Goal: Task Accomplishment & Management: Complete application form

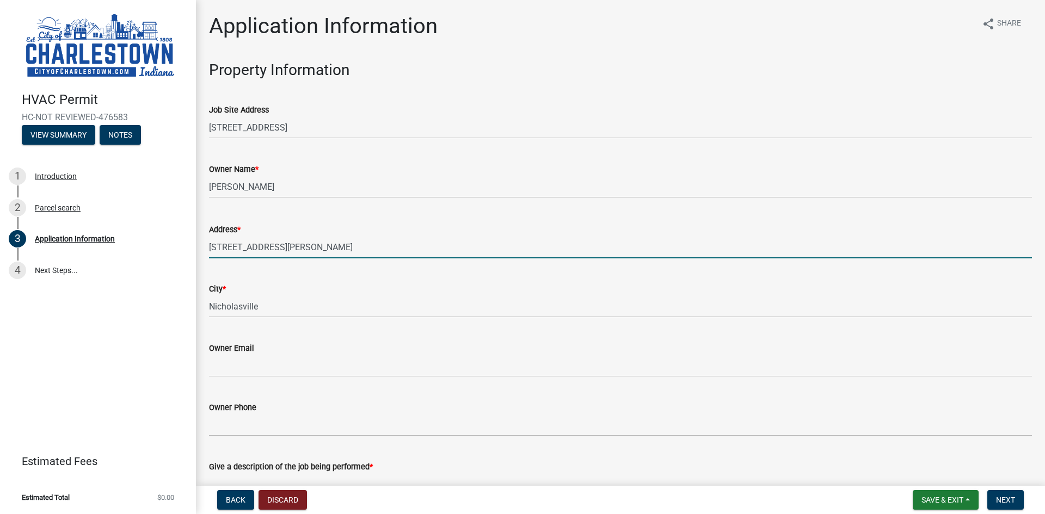
click at [312, 245] on input "[STREET_ADDRESS][PERSON_NAME]" at bounding box center [620, 247] width 823 height 22
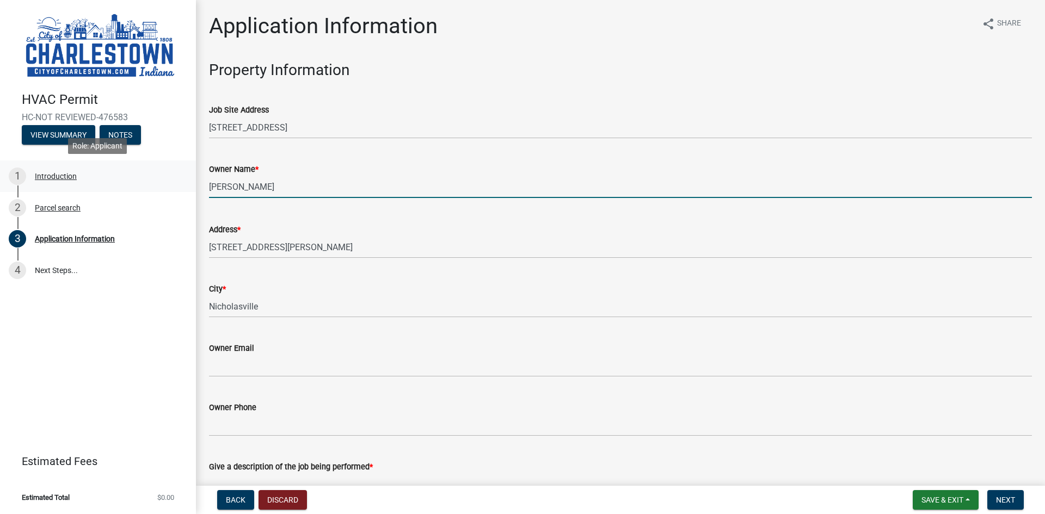
drag, startPoint x: 275, startPoint y: 188, endPoint x: 156, endPoint y: 187, distance: 119.7
click at [156, 187] on div "HVAC Permit HC-NOT REVIEWED-476583 View Summary Notes 1 Introduction 2 Parcel s…" at bounding box center [522, 257] width 1045 height 514
type input "SOUTHGATE DEVELOPMENT"
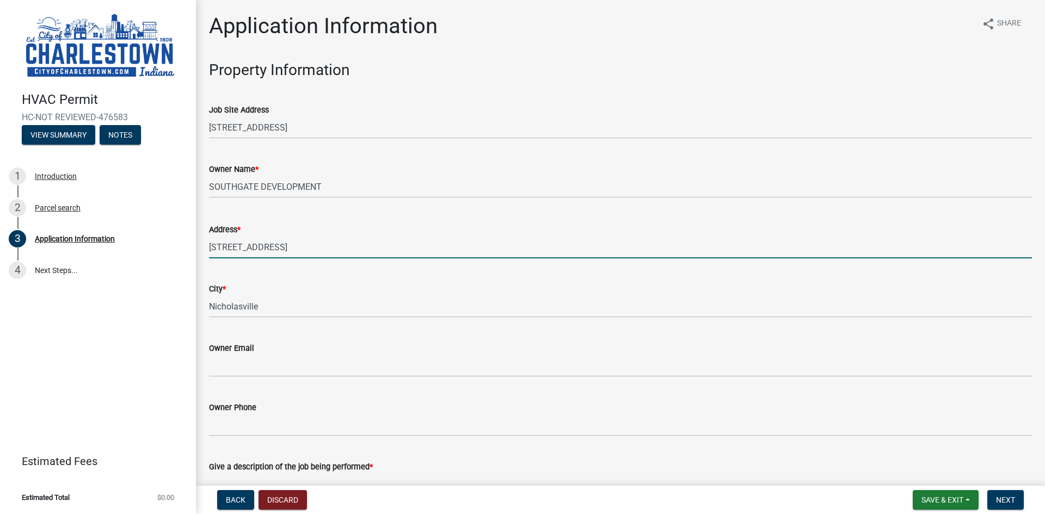
click at [246, 249] on input "[STREET_ADDRESS]" at bounding box center [620, 247] width 823 height 22
type input "[STREET_ADDRESS]"
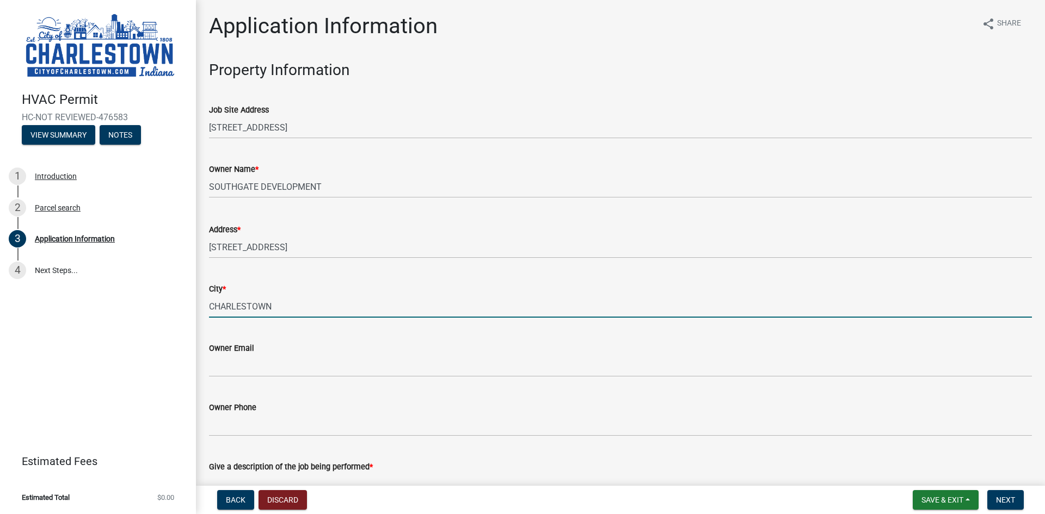
type input "CHARLESTOWN"
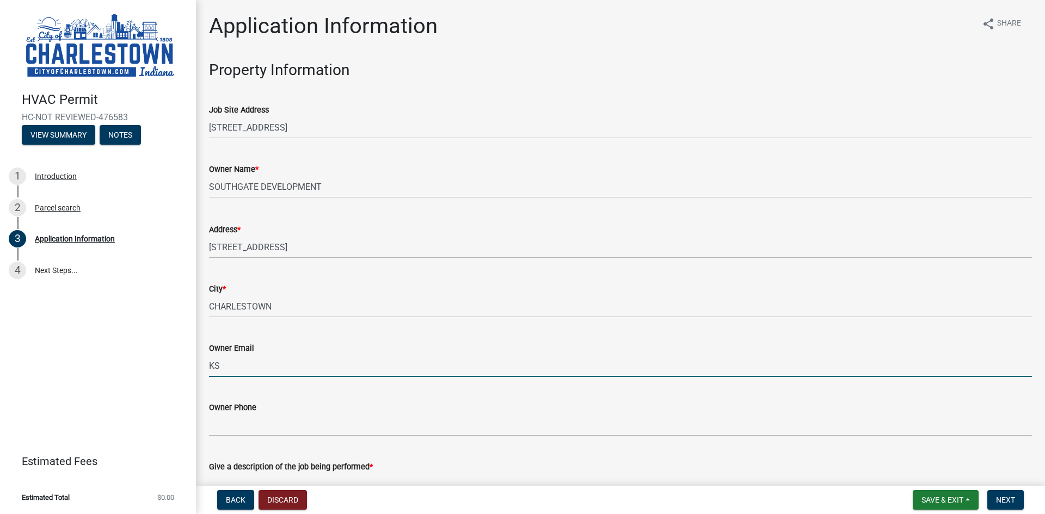
type input "K"
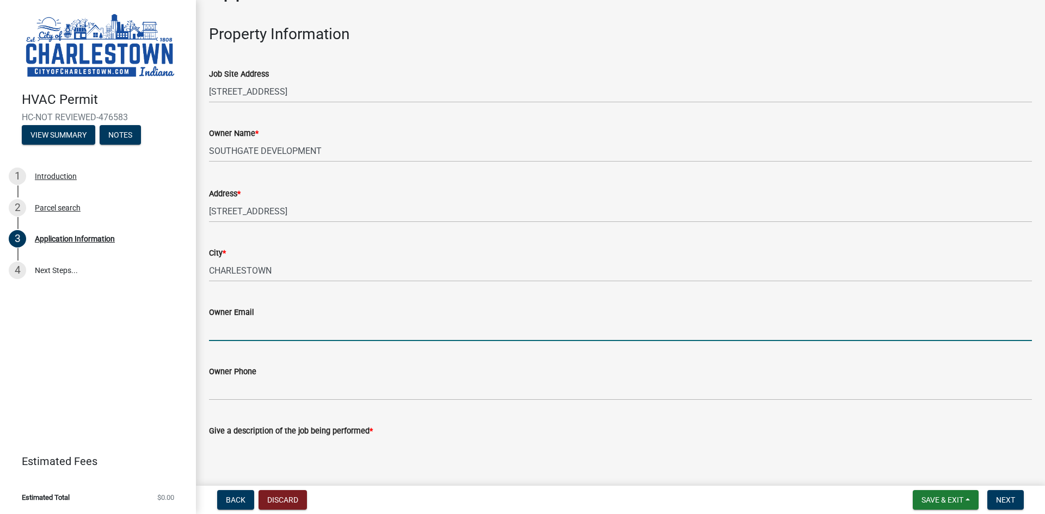
scroll to position [54, 0]
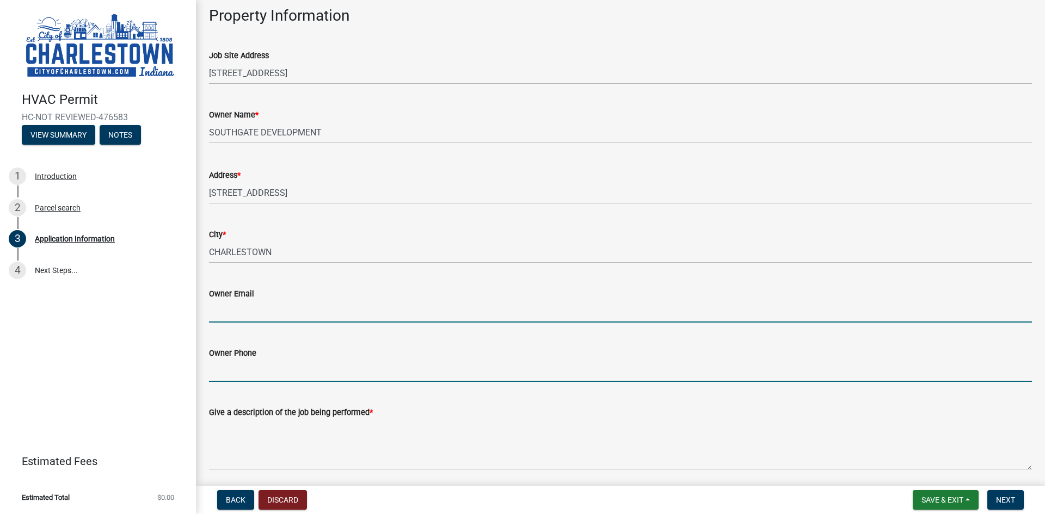
click at [234, 377] on input "Owner Phone" at bounding box center [620, 371] width 823 height 22
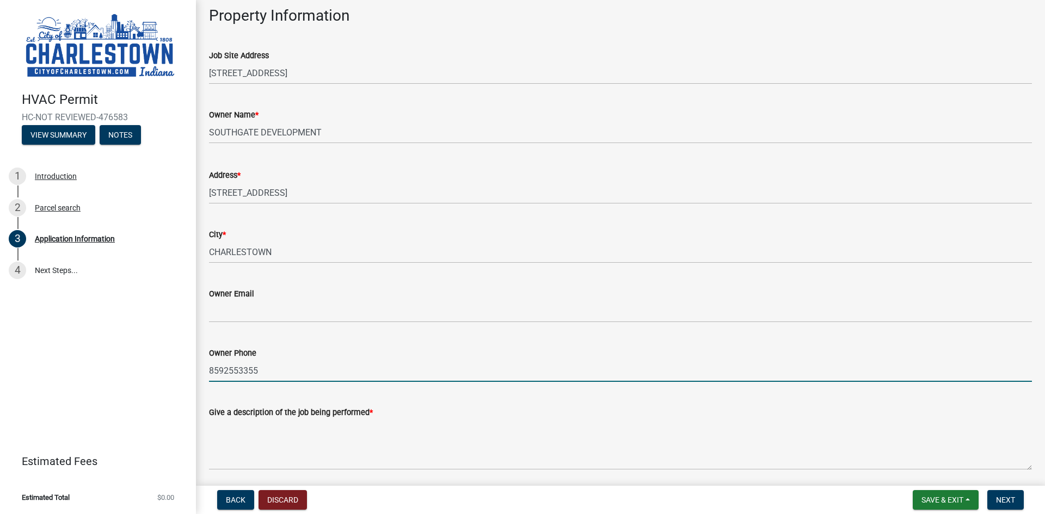
click at [233, 378] on input "8592553355" at bounding box center [620, 371] width 823 height 22
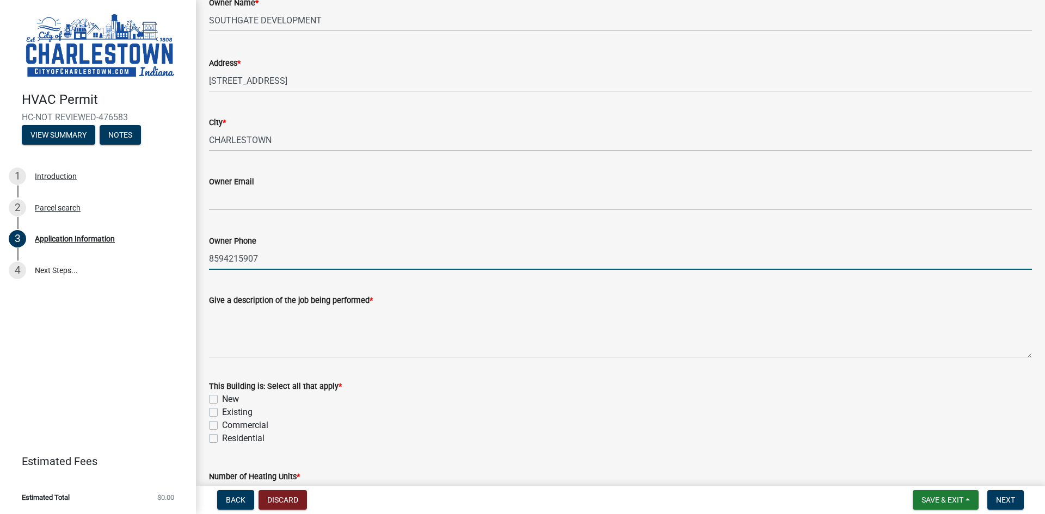
scroll to position [218, 0]
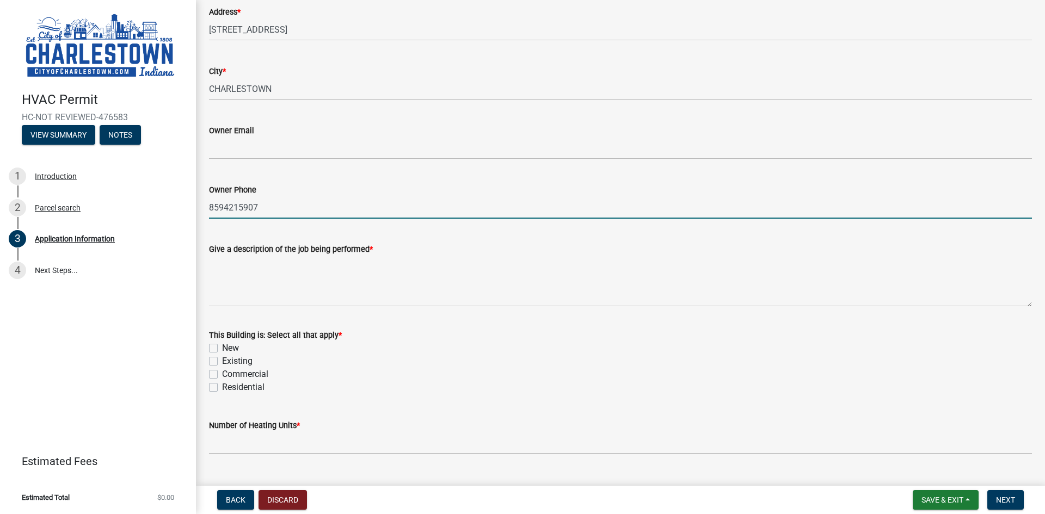
type input "8594215907"
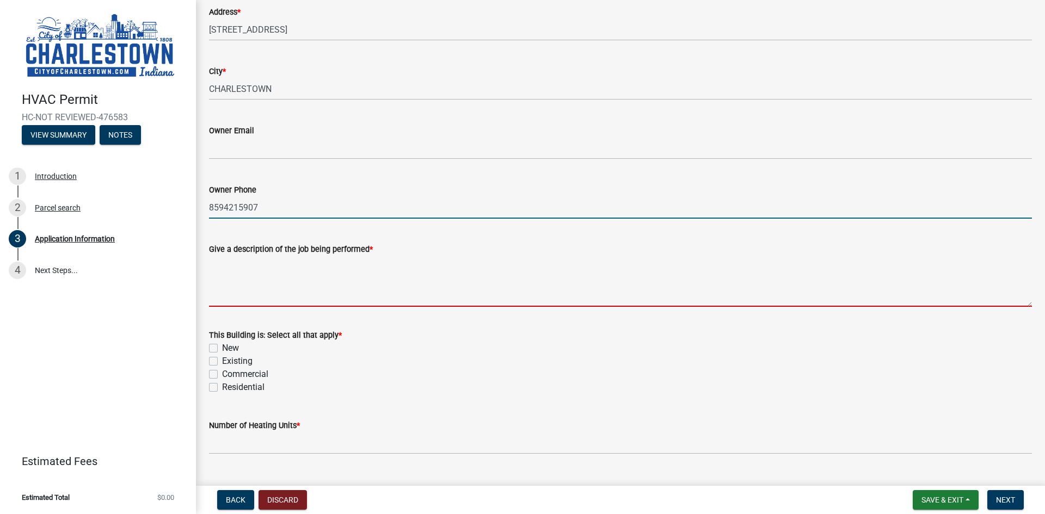
click at [342, 276] on textarea "Give a description of the job being performed *" at bounding box center [620, 281] width 823 height 51
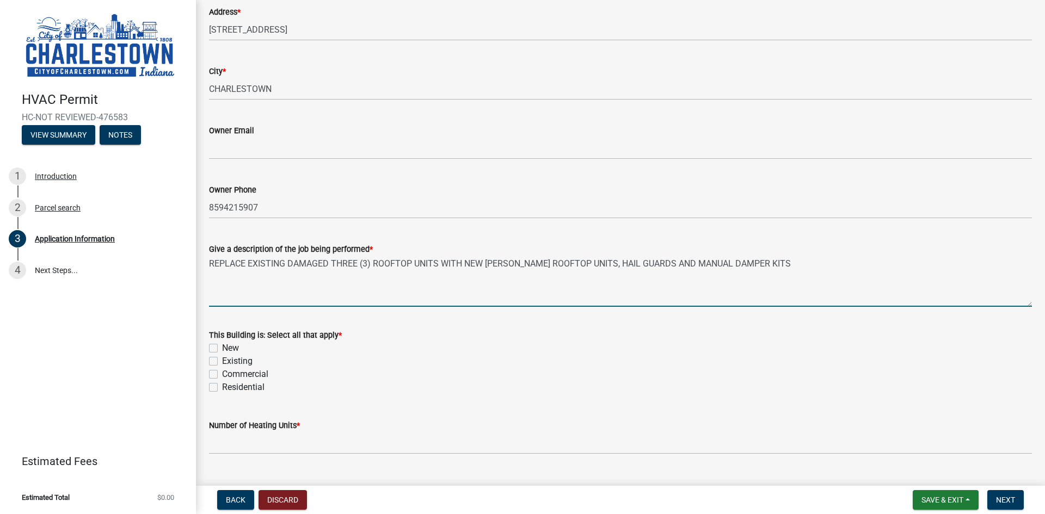
type textarea "REPLACE EXISTING DAMAGED THREE (3) ROOFTOP UNITS WITH NEW [PERSON_NAME] ROOFTOP…"
click at [222, 361] on label "Existing" at bounding box center [237, 361] width 30 height 13
click at [222, 361] on input "Existing" at bounding box center [225, 358] width 7 height 7
checkbox input "true"
checkbox input "false"
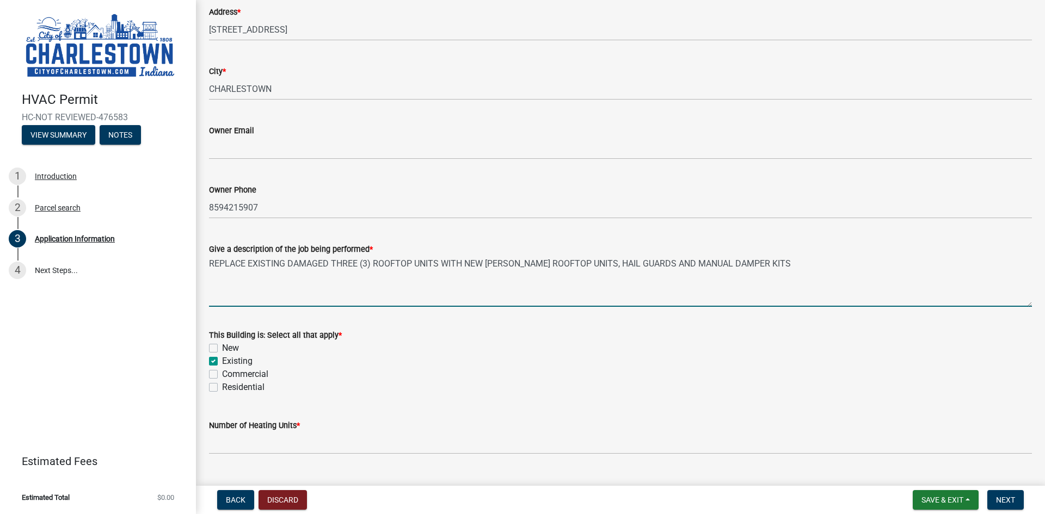
checkbox input "true"
checkbox input "false"
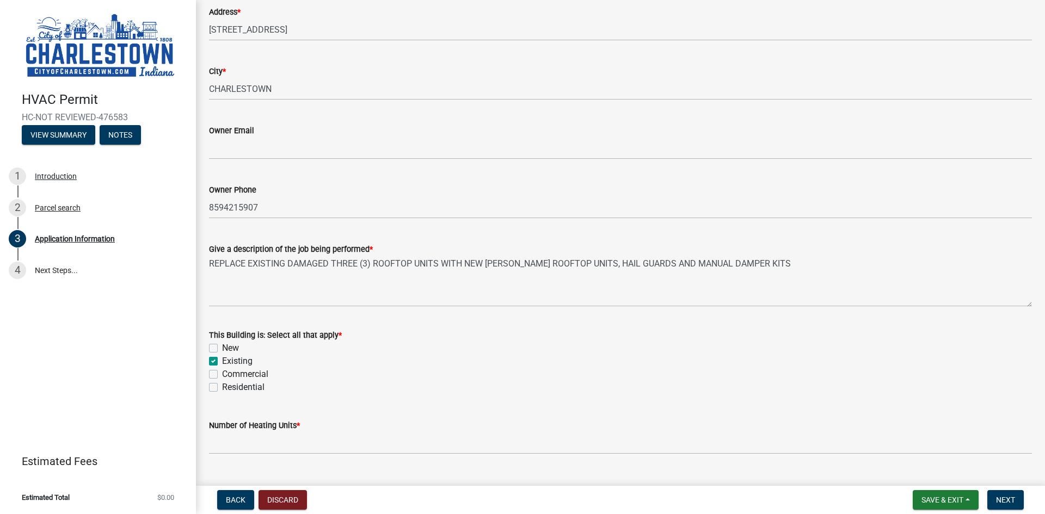
click at [222, 377] on label "Commercial" at bounding box center [245, 374] width 46 height 13
click at [222, 375] on input "Commercial" at bounding box center [225, 371] width 7 height 7
checkbox input "true"
checkbox input "false"
checkbox input "true"
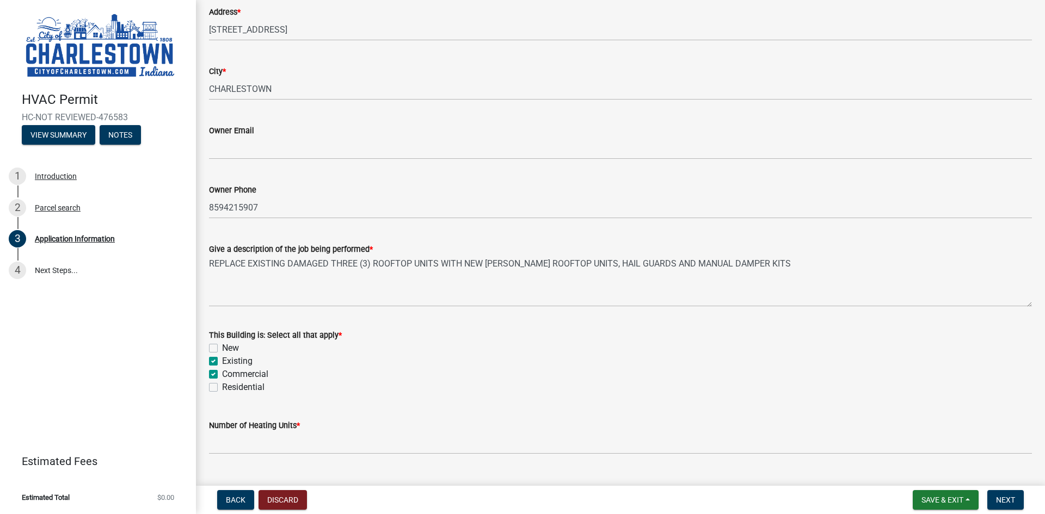
checkbox input "true"
checkbox input "false"
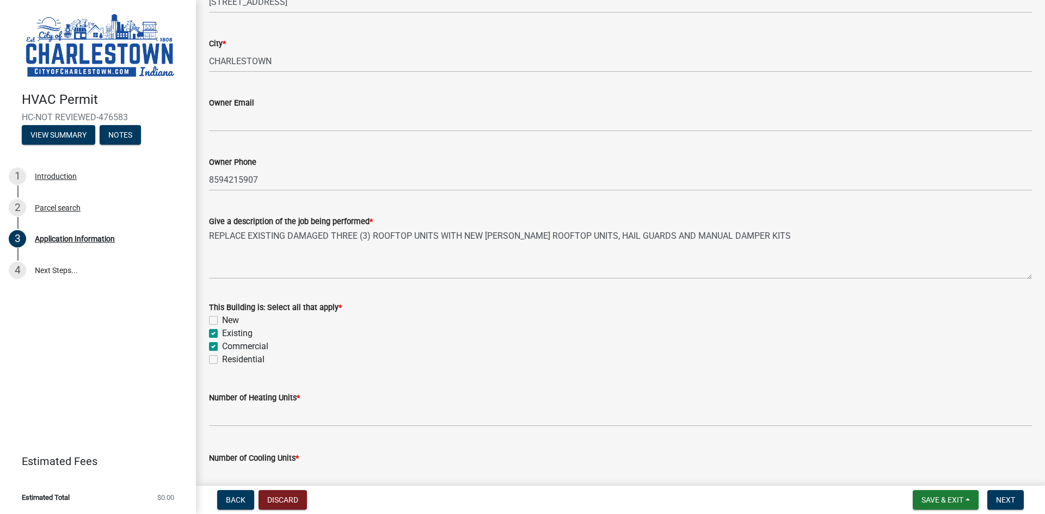
scroll to position [272, 0]
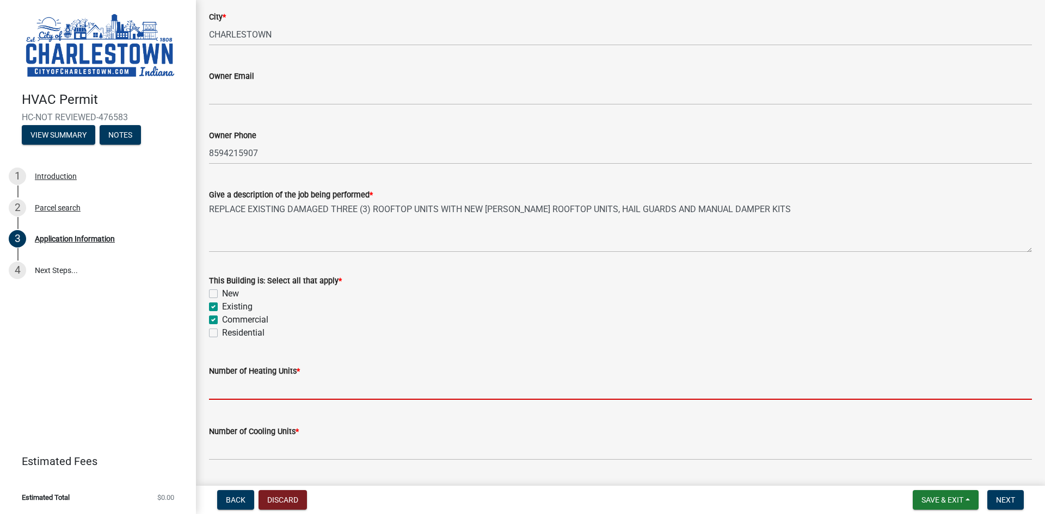
click at [283, 383] on input "text" at bounding box center [620, 389] width 823 height 22
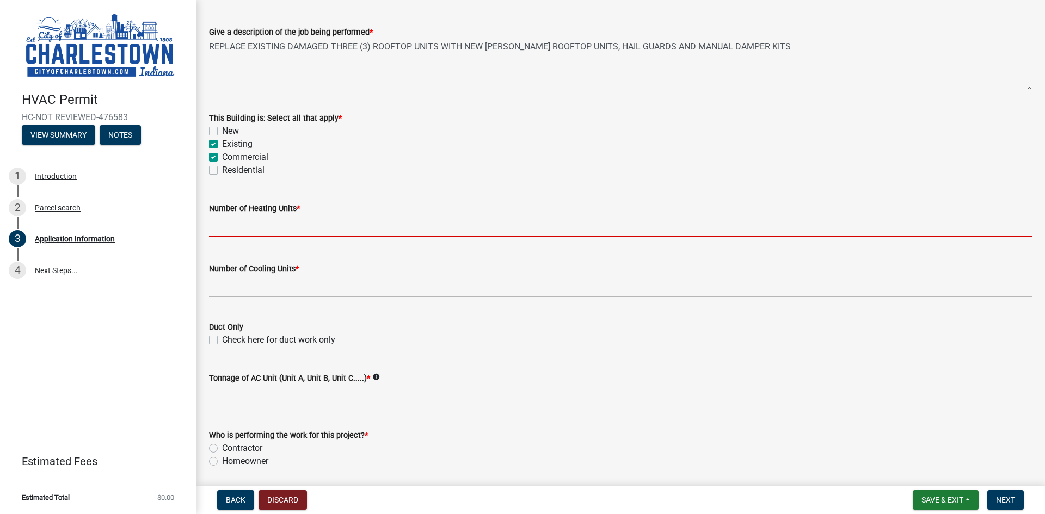
scroll to position [435, 0]
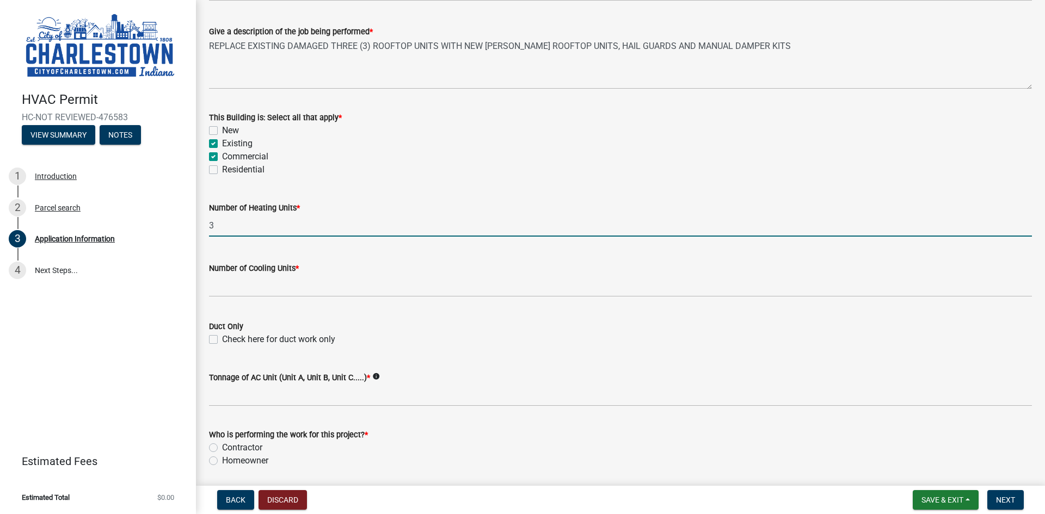
type input "3"
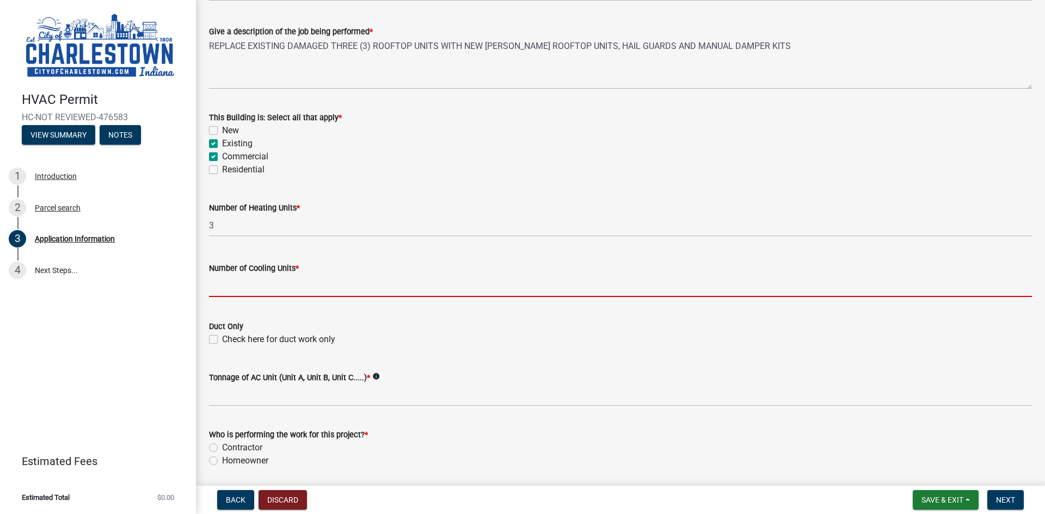
click at [261, 286] on input "text" at bounding box center [620, 286] width 823 height 22
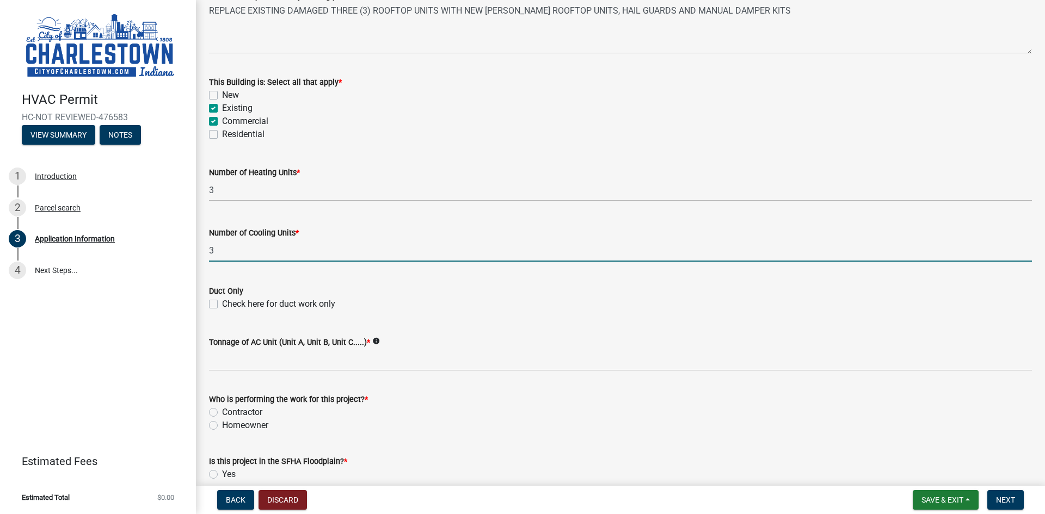
scroll to position [490, 0]
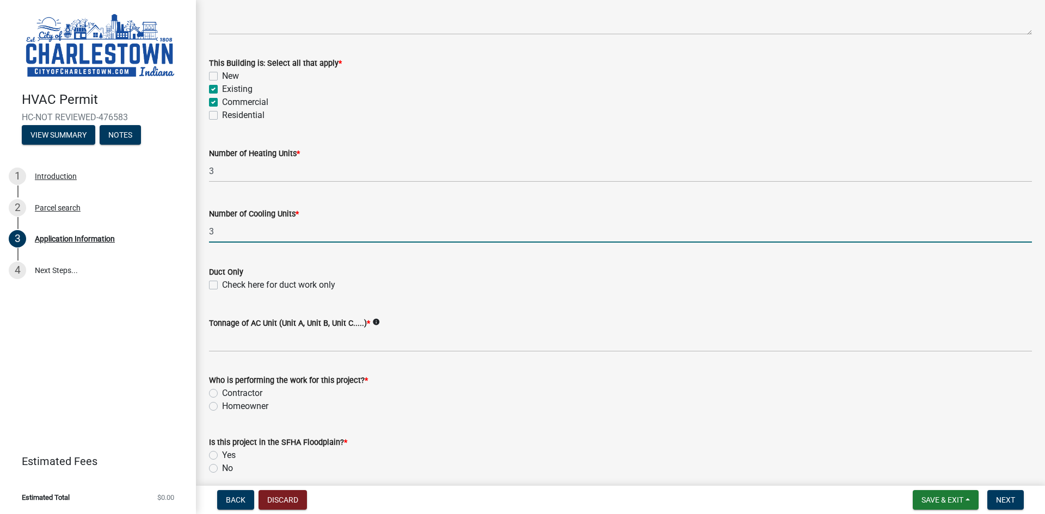
type input "3"
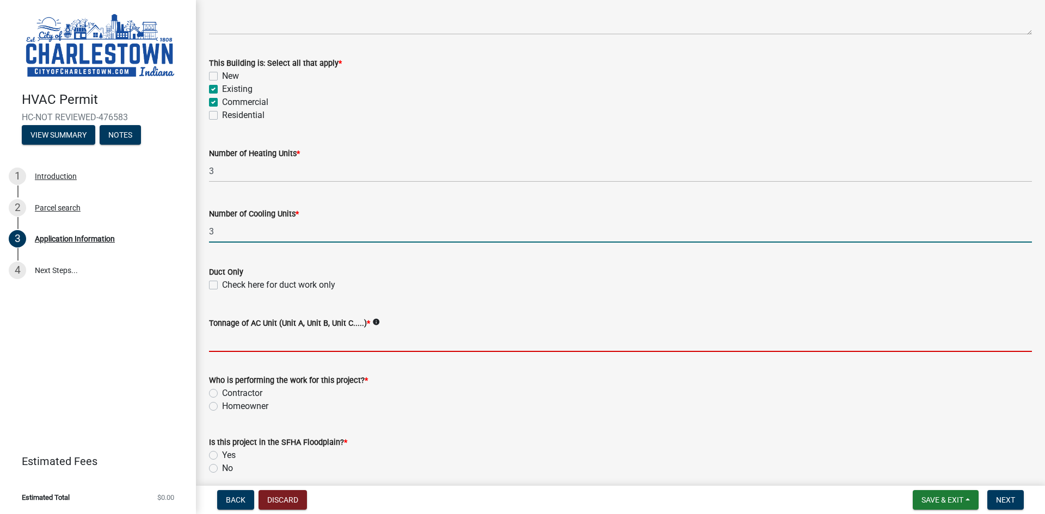
click at [238, 340] on input "Tonnage of AC Unit (Unit A, Unit B, Unit C.....) *" at bounding box center [620, 341] width 823 height 22
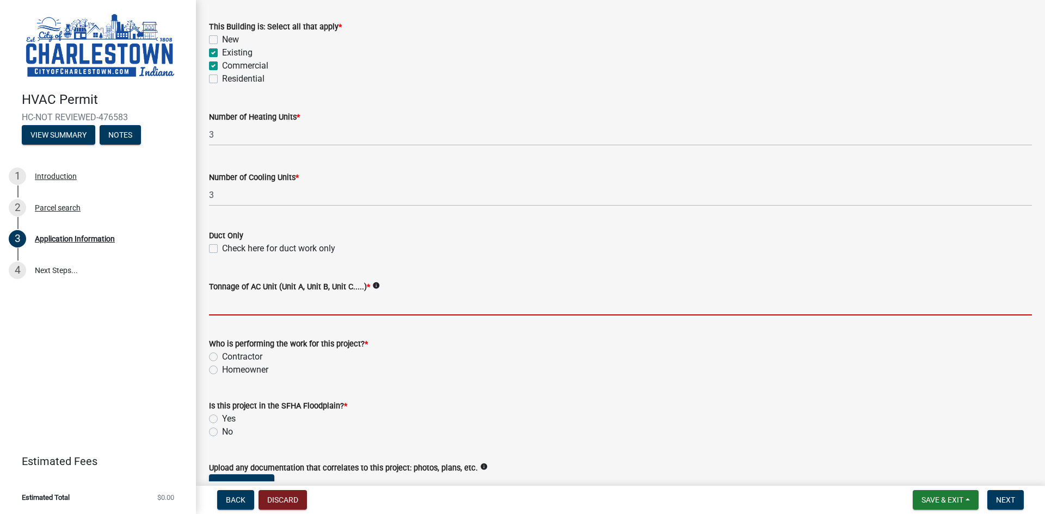
scroll to position [544, 0]
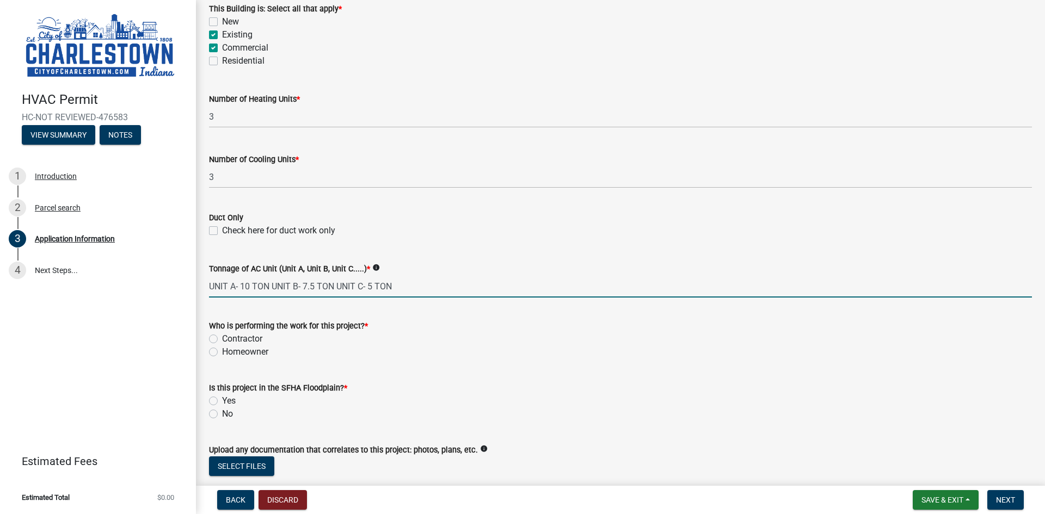
type input "UNIT A- 10 TON UNIT B- 7.5 TON UNIT C- 5 TON"
click at [235, 340] on label "Contractor" at bounding box center [242, 338] width 40 height 13
click at [229, 340] on input "Contractor" at bounding box center [225, 335] width 7 height 7
radio input "true"
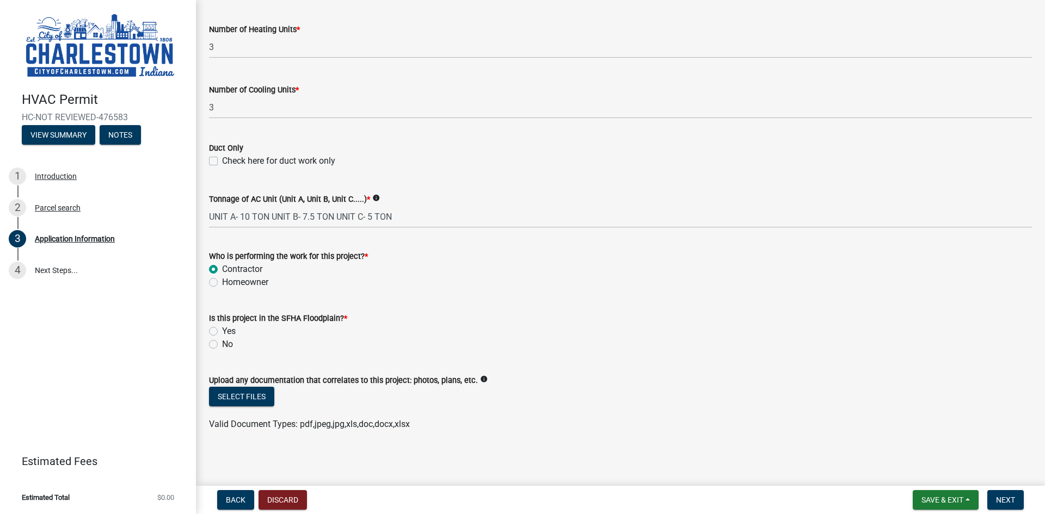
scroll to position [615, 0]
click at [225, 343] on label "No" at bounding box center [227, 342] width 11 height 13
click at [225, 343] on input "No" at bounding box center [225, 339] width 7 height 7
radio input "true"
click at [994, 494] on button "Next" at bounding box center [1005, 500] width 36 height 20
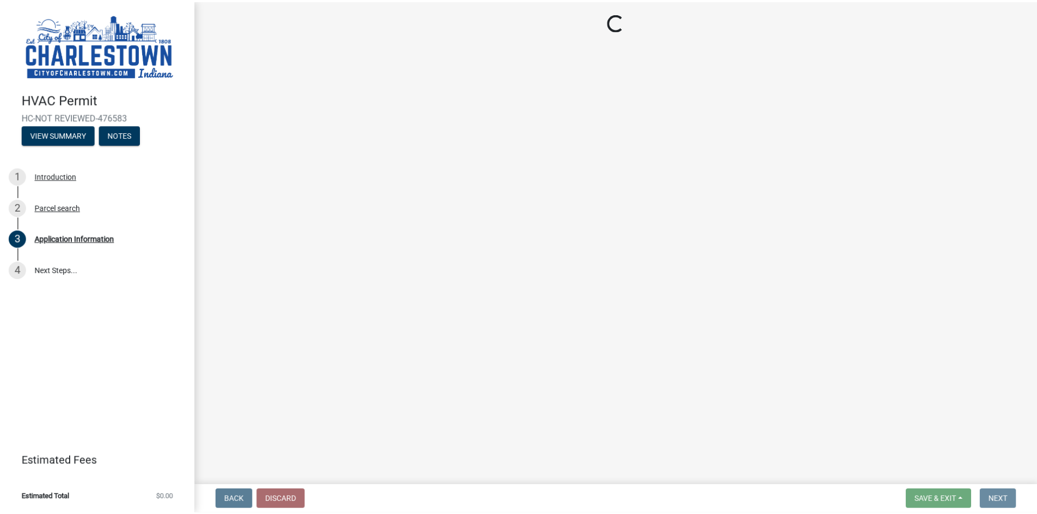
scroll to position [0, 0]
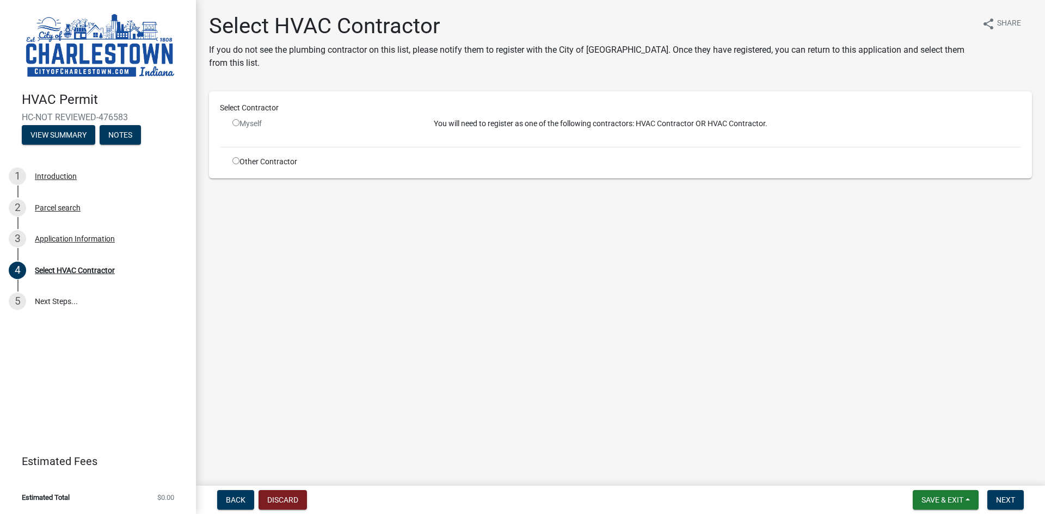
click at [236, 122] on input "radio" at bounding box center [235, 122] width 7 height 7
radio input "false"
click at [235, 162] on input "radio" at bounding box center [235, 160] width 7 height 7
radio input "true"
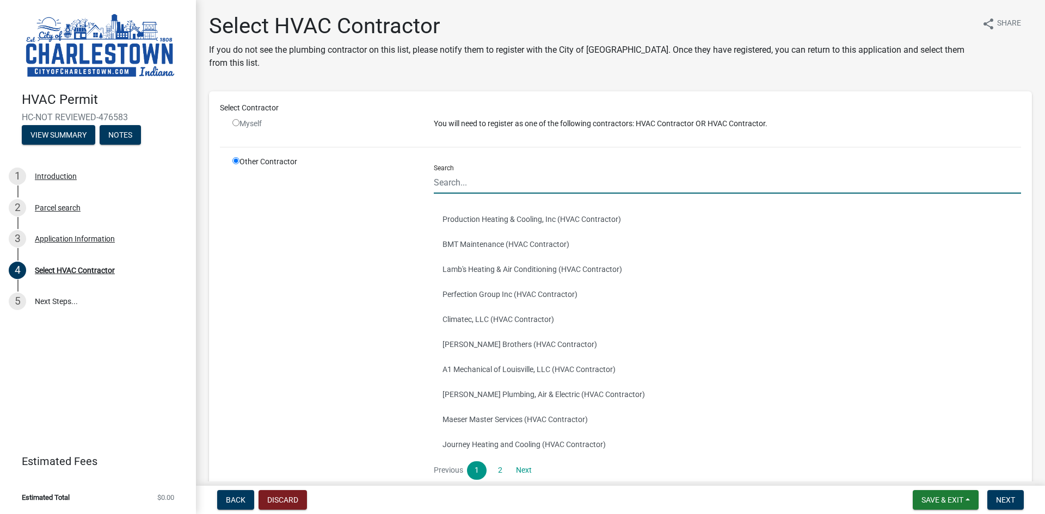
click at [463, 184] on input "Search" at bounding box center [727, 182] width 587 height 22
type input "AUTOMATIC AIR CORP"
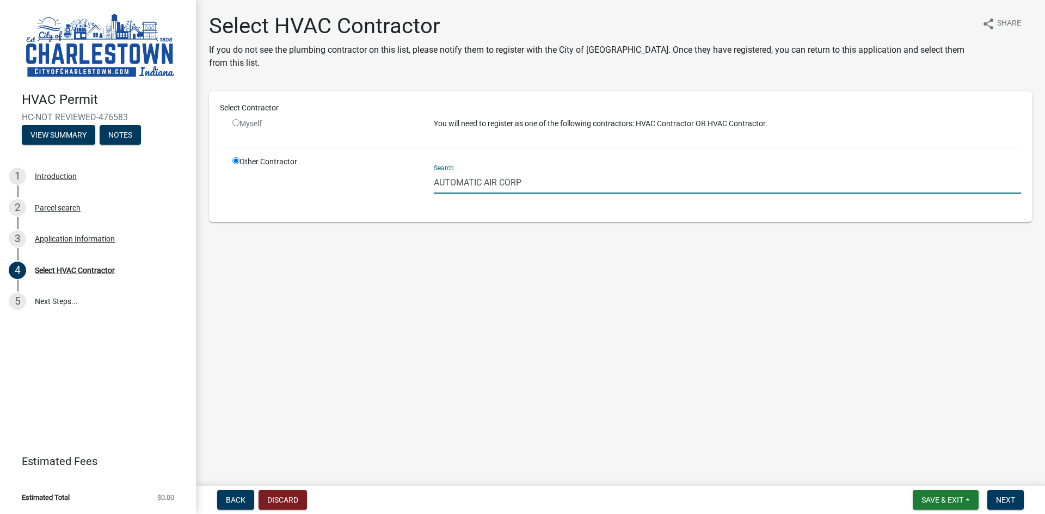
click at [524, 190] on input "AUTOMATIC AIR CORP" at bounding box center [727, 182] width 587 height 22
click at [479, 220] on div "Select Contractor Myself You will need to register as one of the following cont…" at bounding box center [620, 156] width 823 height 131
click at [241, 118] on div "Select Contractor" at bounding box center [620, 110] width 817 height 16
click at [233, 122] on input "radio" at bounding box center [235, 122] width 7 height 7
radio input "false"
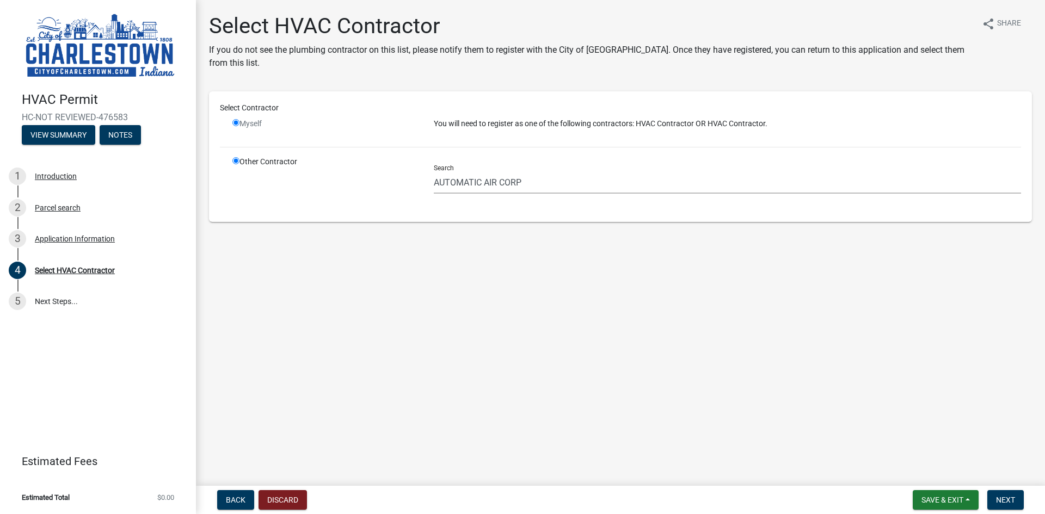
radio input "true"
click at [235, 122] on input "radio" at bounding box center [235, 122] width 7 height 7
radio input "false"
radio input "true"
click at [236, 122] on input "radio" at bounding box center [235, 122] width 7 height 7
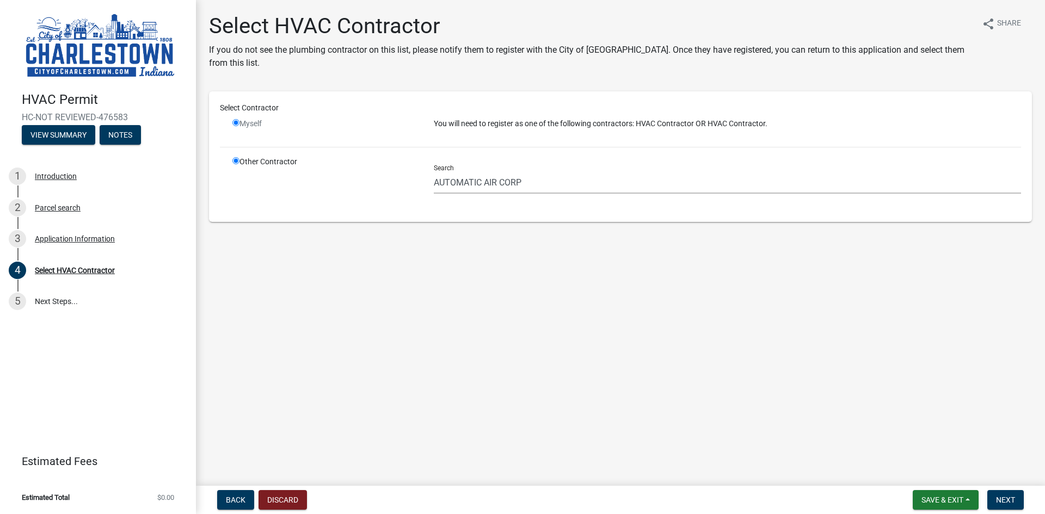
radio input "false"
radio input "true"
click at [236, 122] on input "radio" at bounding box center [235, 122] width 7 height 7
radio input "false"
radio input "true"
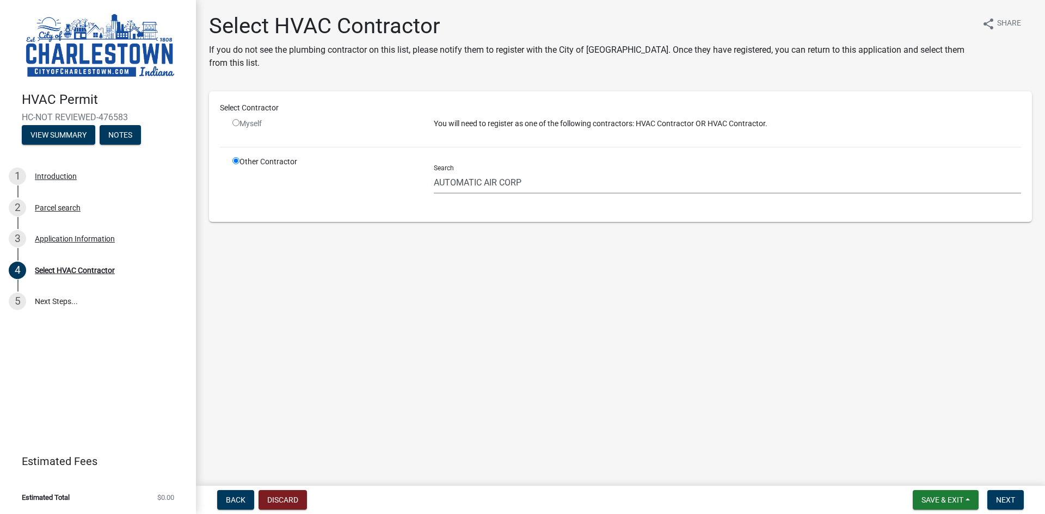
click at [429, 350] on main "Select HVAC Contractor If you do not see the plumbing contractor on this list, …" at bounding box center [620, 241] width 849 height 482
click at [947, 504] on span "Save & Exit" at bounding box center [942, 500] width 42 height 9
click at [940, 469] on button "Save & Exit" at bounding box center [934, 472] width 87 height 26
